Goal: Check status: Check status

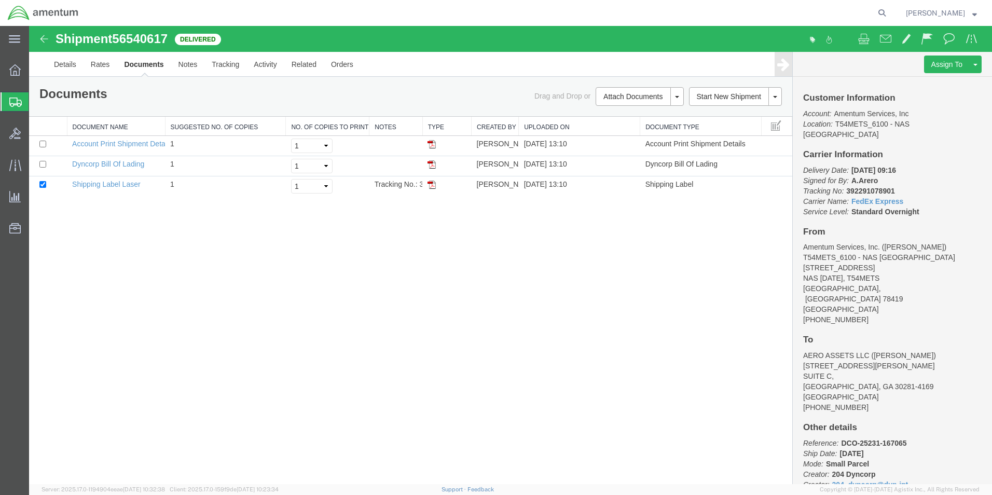
click at [17, 102] on icon at bounding box center [15, 102] width 12 height 9
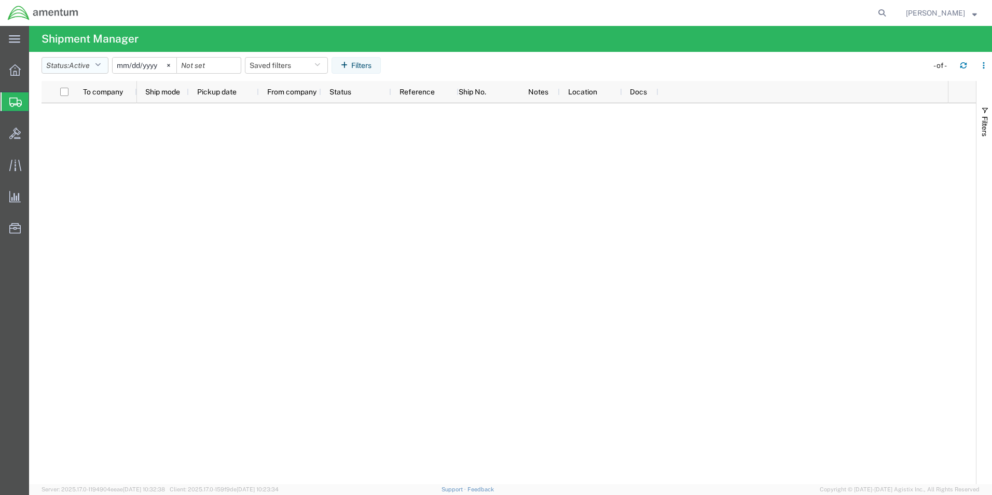
click at [101, 65] on icon "button" at bounding box center [98, 65] width 6 height 7
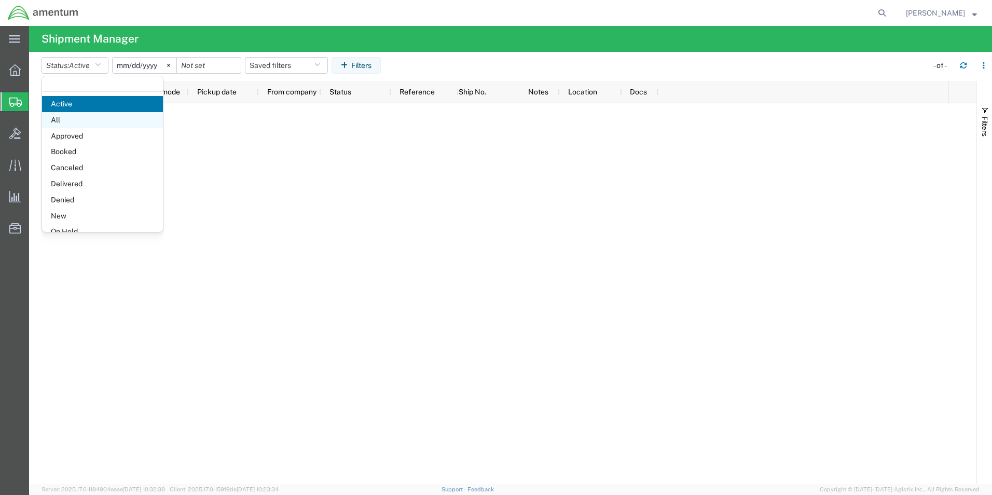
click at [78, 119] on span "All" at bounding box center [102, 120] width 121 height 16
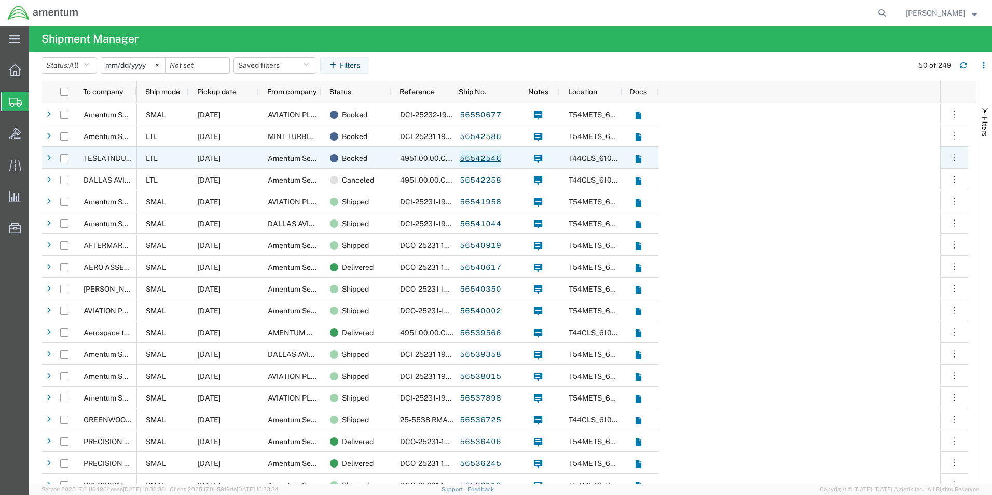
click at [471, 157] on link "56542546" at bounding box center [480, 158] width 43 height 17
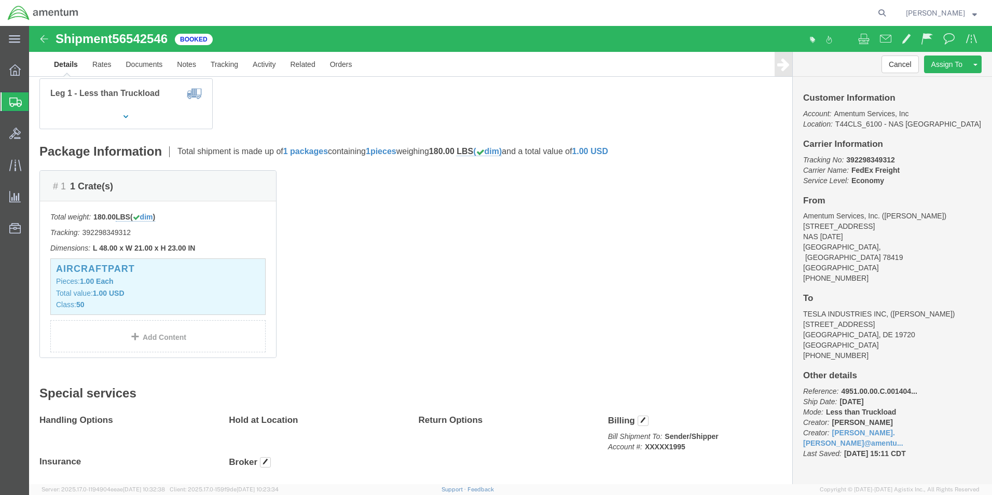
scroll to position [174, 0]
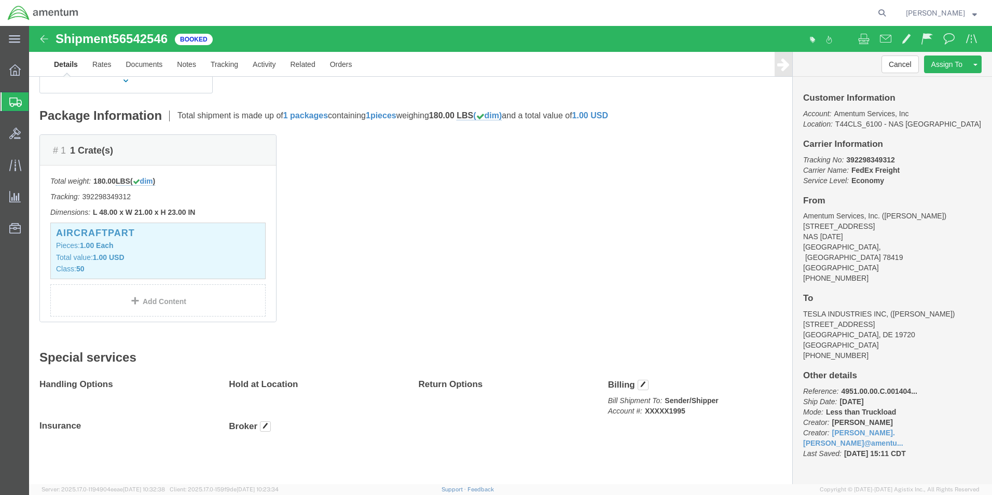
click p "Tracking No: 392298349312 Carrier Name: FedEx Freight FedEx Freight Service Lev…"
click div "# 1 1 Crate(s) Total weight: 180.00 LBS ( dim ) Tracking: 392298349312 Dimensio…"
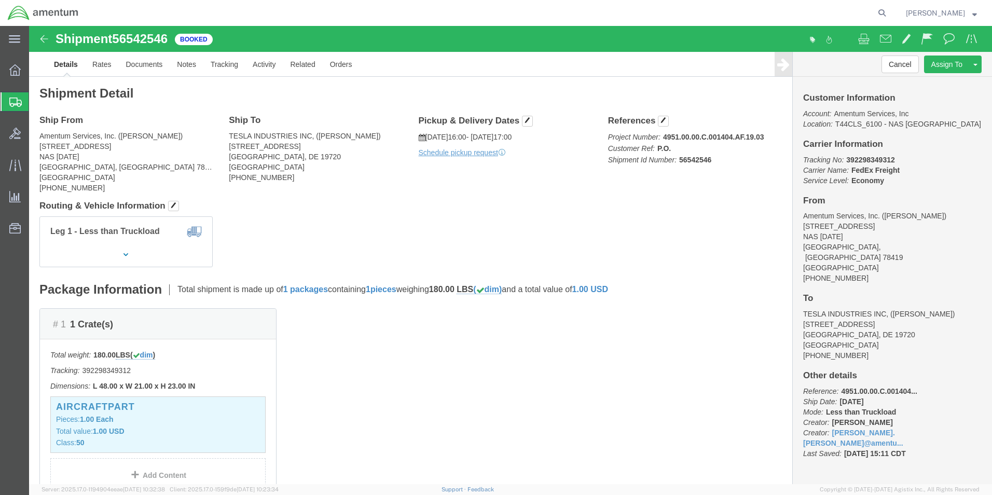
scroll to position [0, 0]
click at [14, 102] on icon at bounding box center [15, 102] width 12 height 9
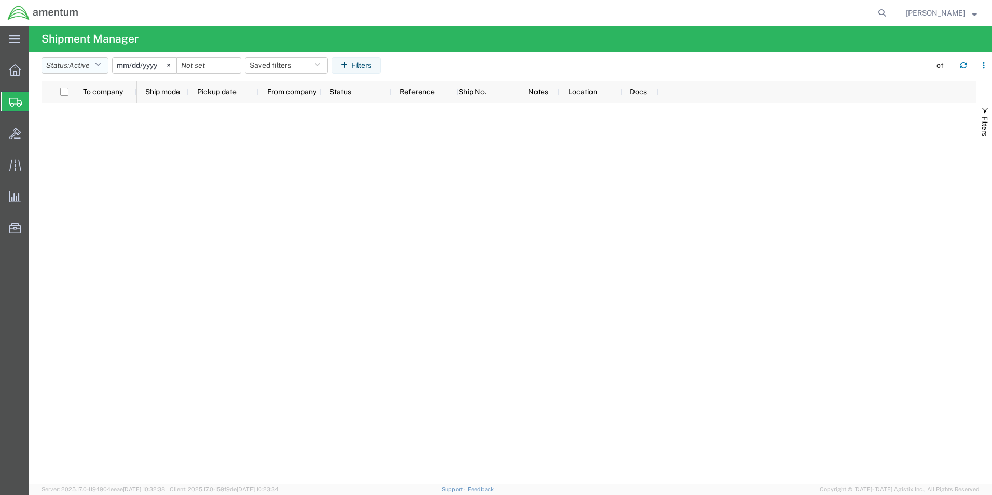
click at [104, 63] on button "Status: Active" at bounding box center [75, 65] width 67 height 17
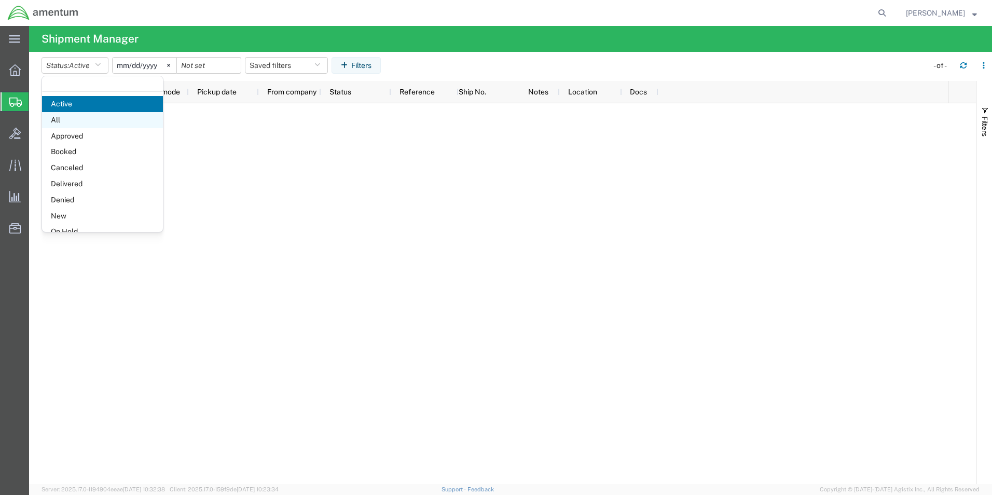
click at [56, 122] on span "All" at bounding box center [102, 120] width 121 height 16
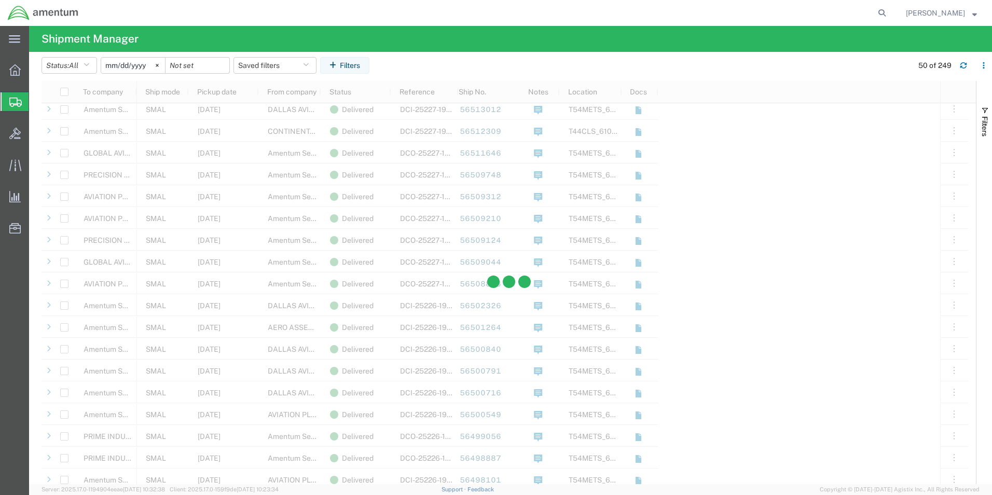
scroll to position [623, 0]
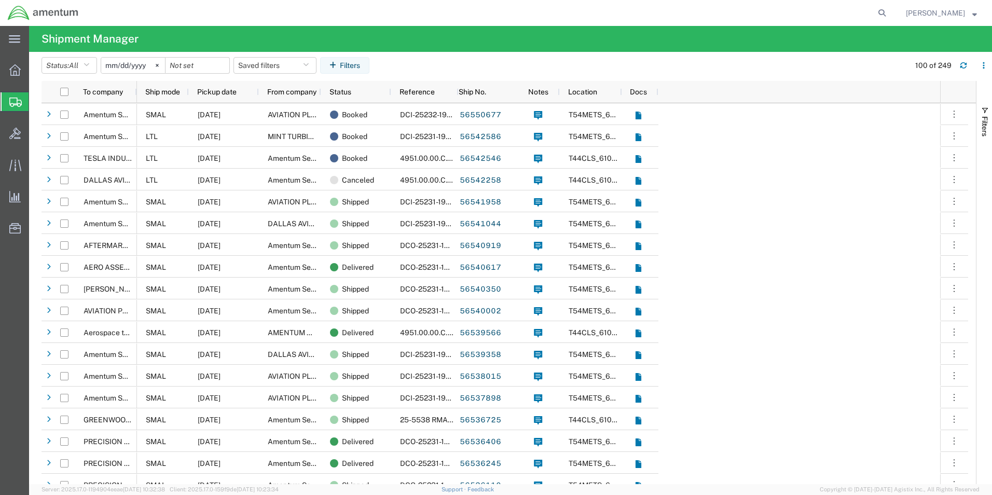
click at [7, 99] on div at bounding box center [15, 101] width 29 height 19
click at [16, 100] on icon at bounding box center [15, 102] width 12 height 9
click at [0, 0] on span "Create Shipment" at bounding box center [0, 0] width 0 height 0
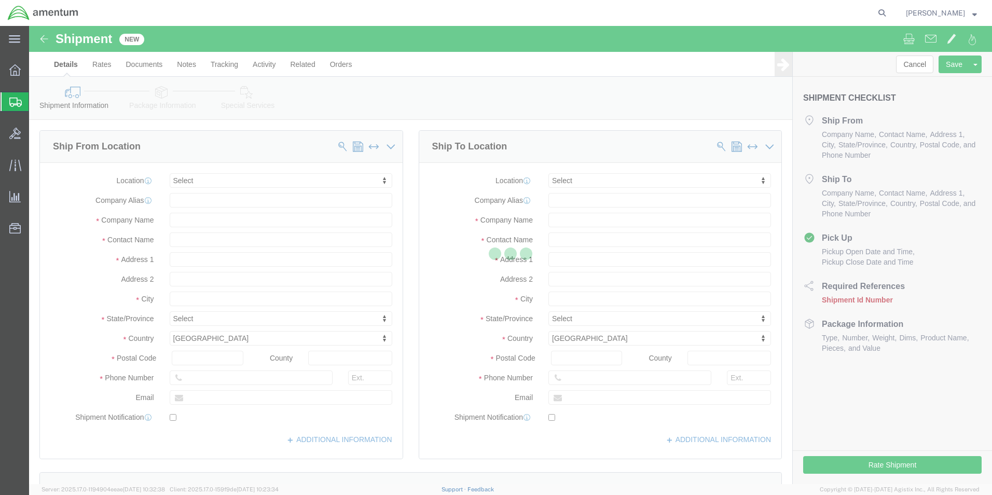
click at [10, 95] on div at bounding box center [15, 101] width 29 height 19
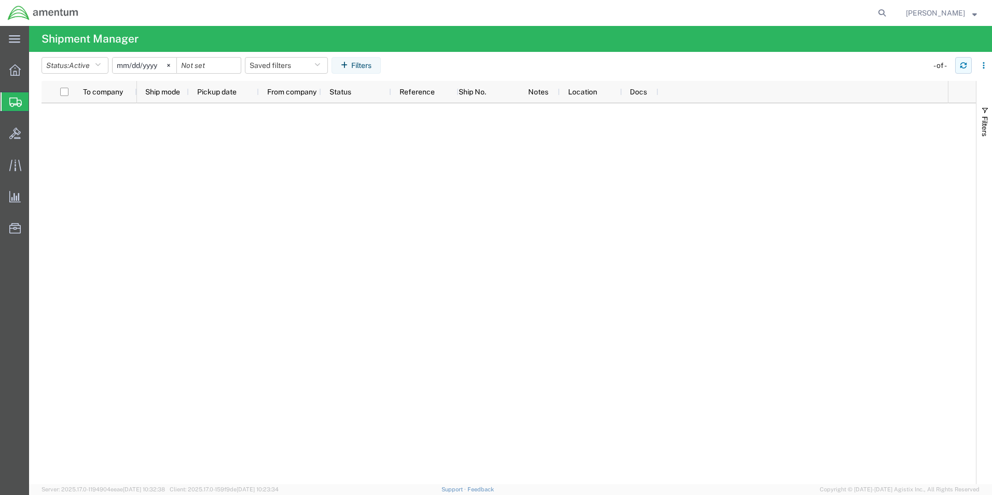
click at [964, 69] on button "button" at bounding box center [963, 65] width 17 height 17
